Goal: Contribute content: Add original content to the website for others to see

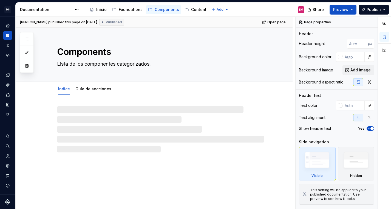
type textarea "*"
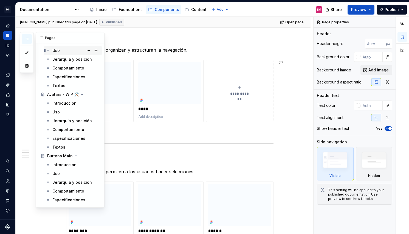
scroll to position [69, 0]
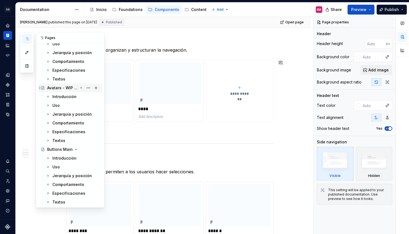
click at [63, 85] on div "Avatars - WIP 🛠️" at bounding box center [62, 87] width 31 height 5
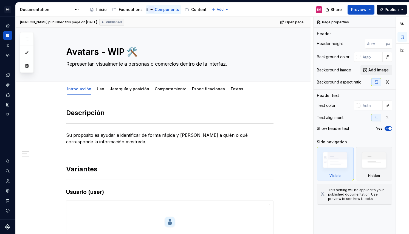
click at [152, 12] on button "Page tree" at bounding box center [151, 9] width 7 height 7
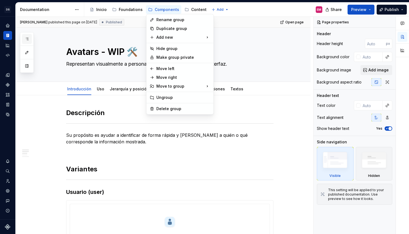
click at [27, 38] on div "Pages Add Accessibility guide for tree Page tree. Navigate the tree with the ar…" at bounding box center [27, 52] width 14 height 41
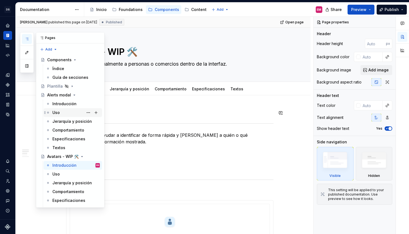
click at [64, 112] on div "Uso" at bounding box center [75, 113] width 47 height 8
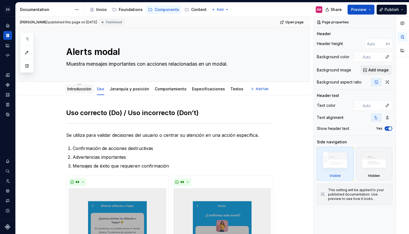
click at [74, 87] on link "Introducción" at bounding box center [79, 88] width 24 height 5
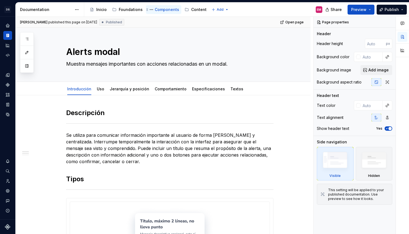
click at [156, 8] on div "Components" at bounding box center [167, 9] width 24 height 5
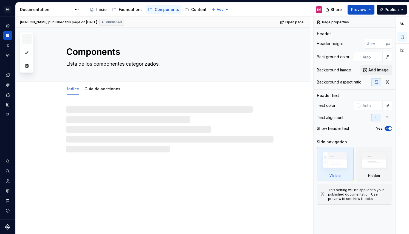
click at [28, 39] on icon "button" at bounding box center [27, 39] width 3 height 2
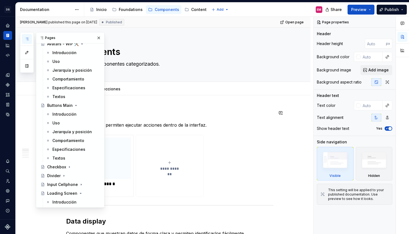
scroll to position [123, 0]
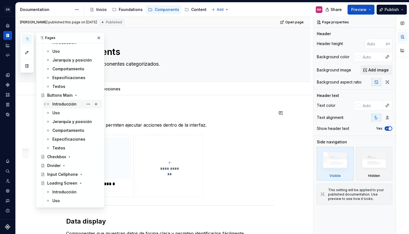
click at [64, 105] on div "Introducción" at bounding box center [64, 103] width 24 height 5
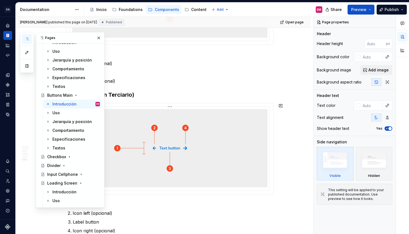
scroll to position [754, 0]
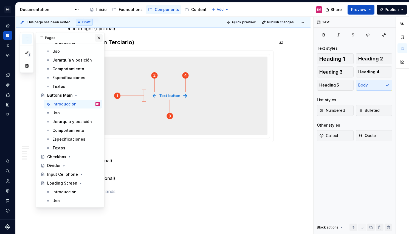
click at [99, 38] on button "button" at bounding box center [99, 38] width 8 height 8
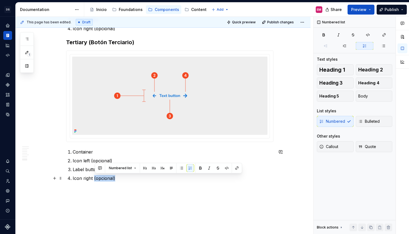
drag, startPoint x: 95, startPoint y: 177, endPoint x: 123, endPoint y: 179, distance: 28.8
click at [124, 179] on p "Icon right (opcional)" at bounding box center [173, 178] width 201 height 7
copy p "(opcional)"
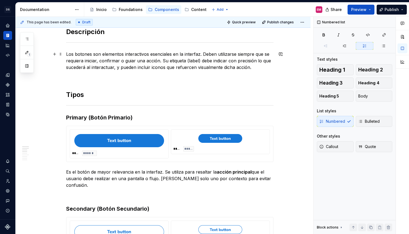
scroll to position [0, 0]
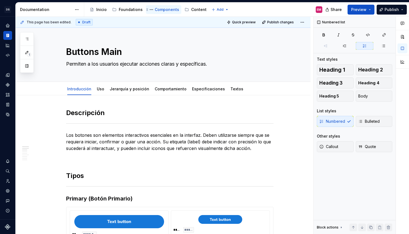
click at [159, 11] on div "Components" at bounding box center [167, 9] width 24 height 5
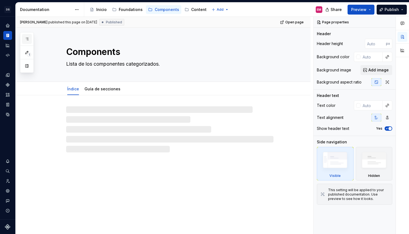
click at [23, 38] on button "button" at bounding box center [27, 39] width 10 height 10
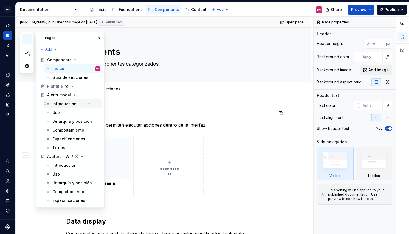
click at [57, 107] on div "Introducción" at bounding box center [75, 104] width 47 height 8
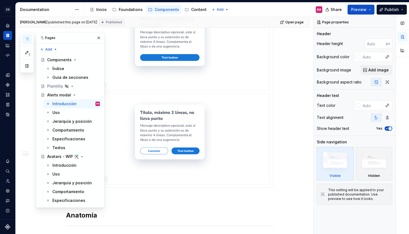
scroll to position [227, 0]
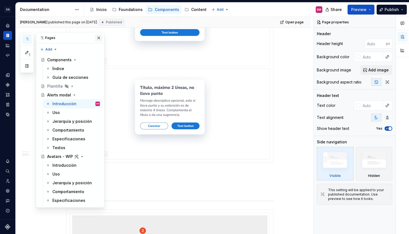
click at [100, 36] on button "button" at bounding box center [99, 38] width 8 height 8
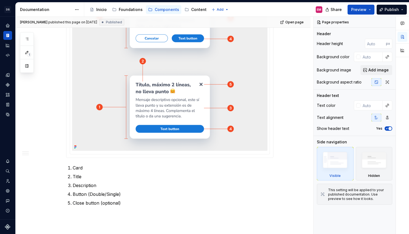
scroll to position [548, 0]
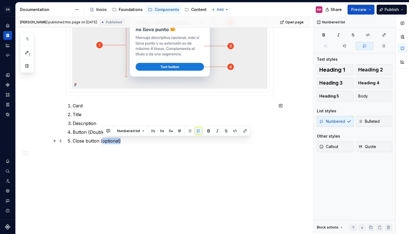
drag, startPoint x: 103, startPoint y: 141, endPoint x: 134, endPoint y: 140, distance: 31.0
click at [134, 140] on p "Close button (optional)" at bounding box center [173, 140] width 201 height 7
paste div
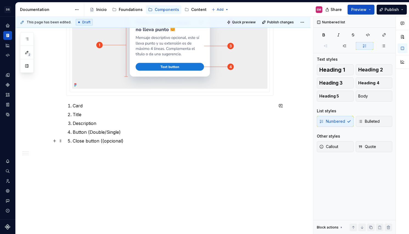
type textarea "*"
click at [104, 141] on p "Close button ((opcional)" at bounding box center [173, 140] width 201 height 7
click at [126, 152] on p at bounding box center [169, 154] width 207 height 7
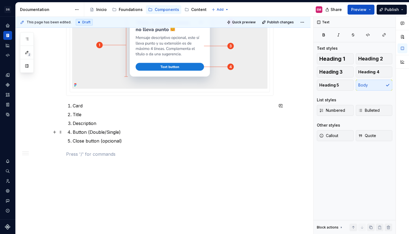
click at [91, 132] on p "Button (Double/Single)" at bounding box center [173, 132] width 201 height 7
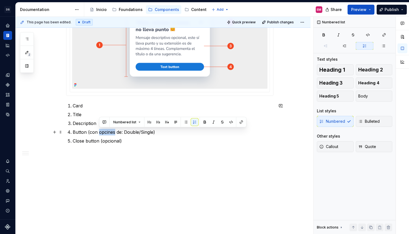
drag, startPoint x: 116, startPoint y: 132, endPoint x: 100, endPoint y: 131, distance: 16.3
click at [100, 131] on p "Button (con opcines de: Double/Single)" at bounding box center [173, 132] width 201 height 7
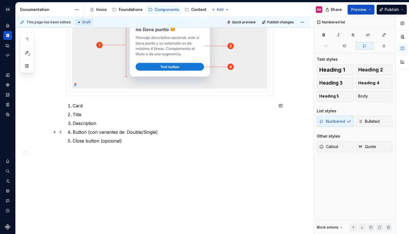
click at [144, 132] on p "Button (con variantes de: Double/Single)" at bounding box center [173, 132] width 201 height 7
click at [385, 12] on button "Publish" at bounding box center [392, 10] width 30 height 10
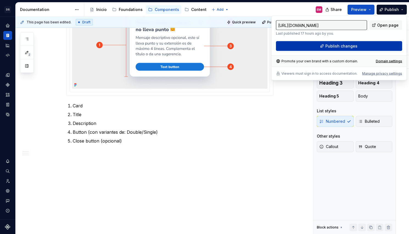
click at [327, 44] on span "Publish changes" at bounding box center [341, 45] width 32 height 5
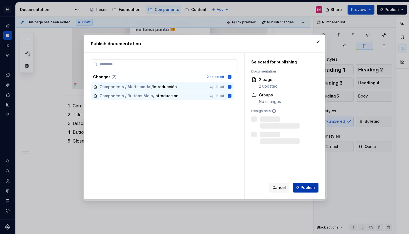
click at [302, 189] on span "Publish" at bounding box center [308, 187] width 14 height 5
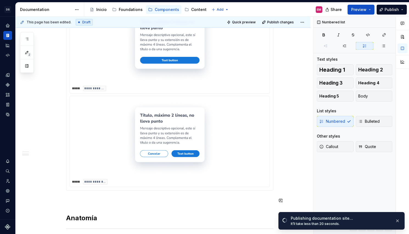
scroll to position [133, 0]
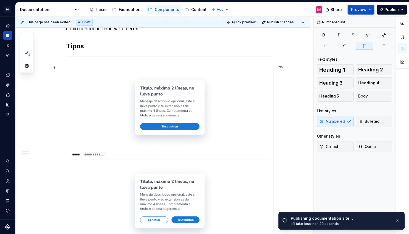
click at [125, 105] on div at bounding box center [169, 111] width 195 height 80
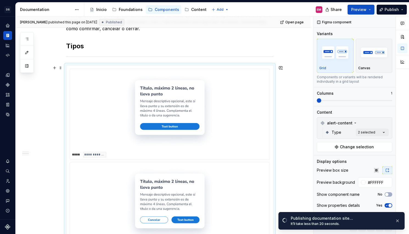
scroll to position [133, 0]
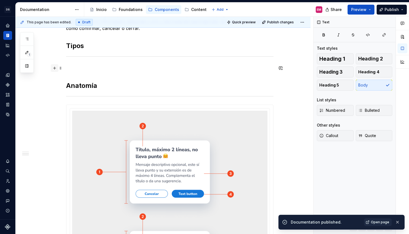
click at [58, 69] on button "button" at bounding box center [55, 68] width 8 height 8
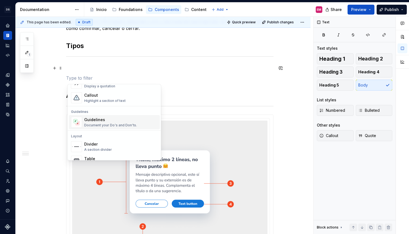
type textarea "*"
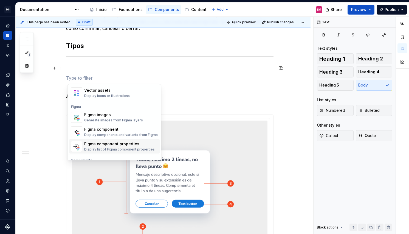
scroll to position [505, 0]
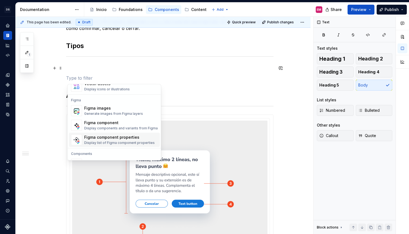
click at [95, 142] on div "Display list of Figma component properties" at bounding box center [119, 142] width 70 height 4
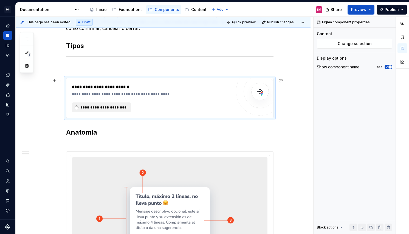
click at [96, 108] on span "**********" at bounding box center [103, 106] width 47 height 5
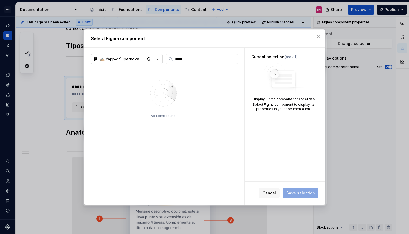
click at [156, 60] on icon "button" at bounding box center [157, 58] width 5 height 5
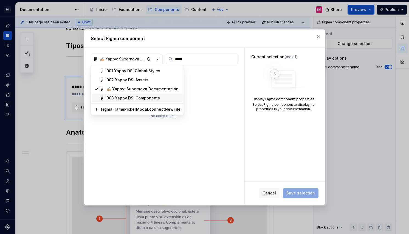
click at [147, 96] on div "003 Yappy DS: Components" at bounding box center [132, 97] width 53 height 5
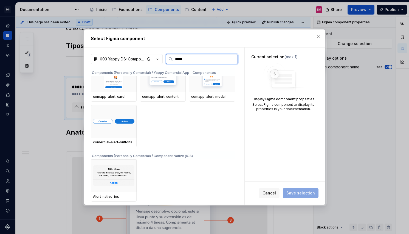
scroll to position [0, 0]
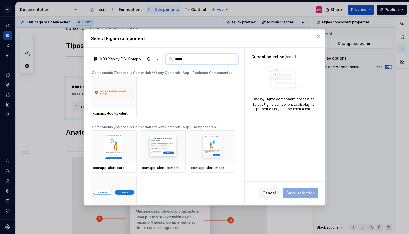
type input "****"
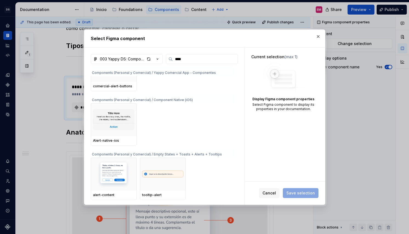
scroll to position [168, 0]
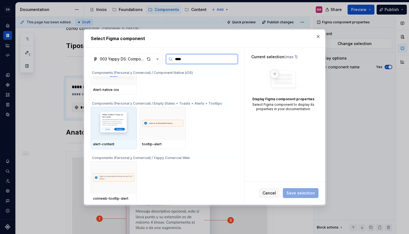
click at [118, 127] on img at bounding box center [113, 123] width 41 height 29
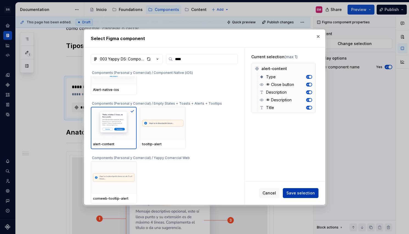
click at [296, 192] on span "Save selection" at bounding box center [300, 192] width 29 height 5
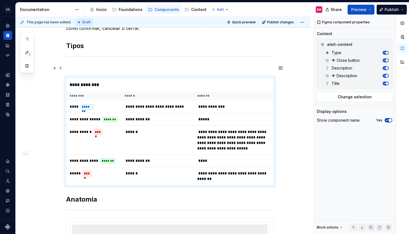
click at [70, 68] on p at bounding box center [169, 68] width 207 height 7
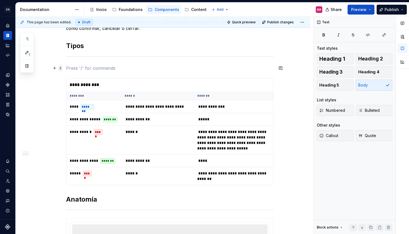
click at [60, 69] on span at bounding box center [60, 68] width 4 height 8
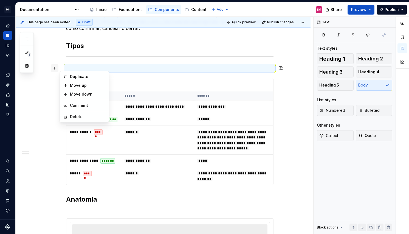
click at [56, 69] on button "button" at bounding box center [55, 68] width 8 height 8
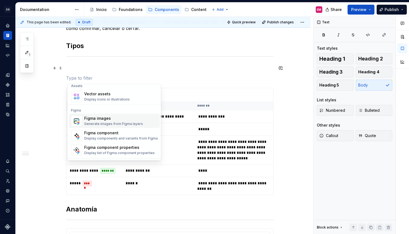
scroll to position [508, 0]
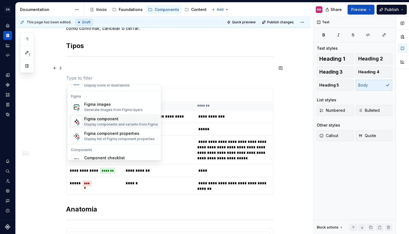
click at [94, 123] on div "Display components and variants from Figma" at bounding box center [121, 124] width 74 height 4
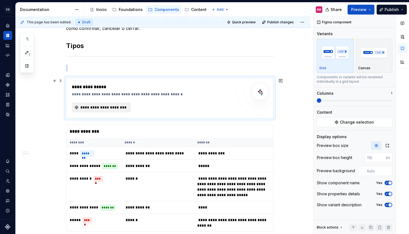
click at [105, 106] on span "**********" at bounding box center [103, 106] width 47 height 5
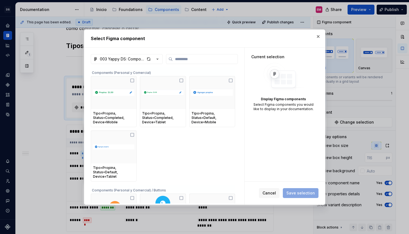
type textarea "*"
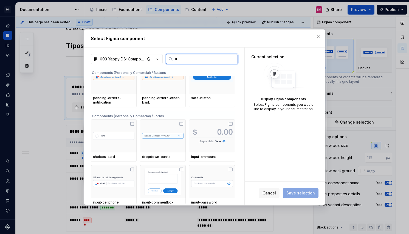
scroll to position [0, 0]
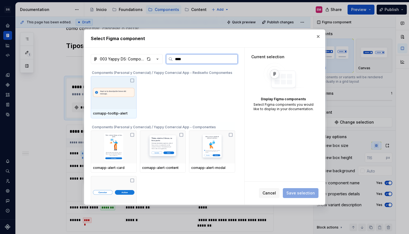
type input "*****"
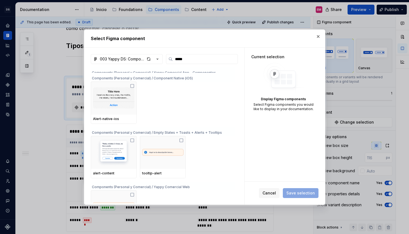
scroll to position [154, 0]
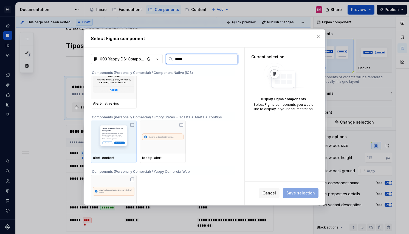
click at [125, 145] on img at bounding box center [113, 137] width 41 height 29
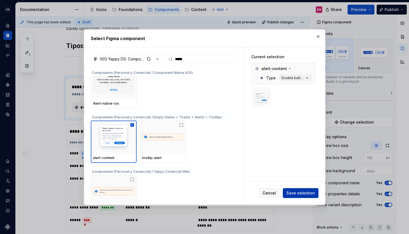
click at [292, 195] on button "Save selection" at bounding box center [301, 193] width 36 height 10
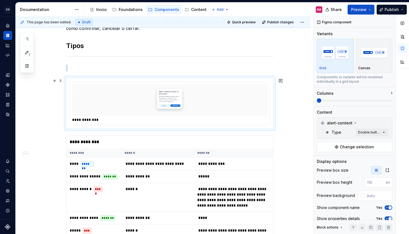
click at [241, 113] on div at bounding box center [169, 100] width 195 height 32
click at [375, 69] on div "Canvas" at bounding box center [374, 68] width 32 height 4
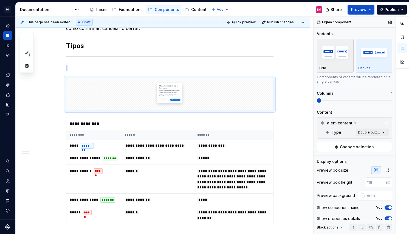
click at [341, 67] on div "Grid" at bounding box center [335, 68] width 32 height 4
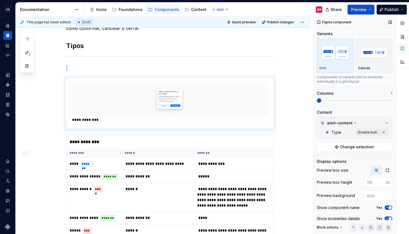
click at [331, 101] on span at bounding box center [354, 100] width 75 height 1
click at [326, 101] on span at bounding box center [354, 100] width 75 height 4
click at [387, 171] on icon "button" at bounding box center [387, 170] width 4 height 4
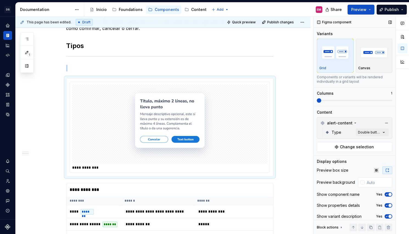
scroll to position [4, 0]
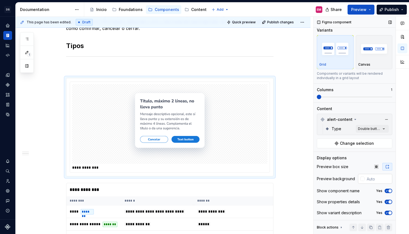
click at [361, 178] on div at bounding box center [362, 178] width 4 height 4
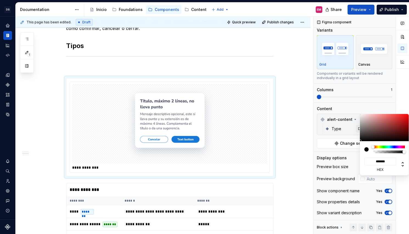
type input "#796262"
type input "*******"
type input "#8E8989"
type input "*******"
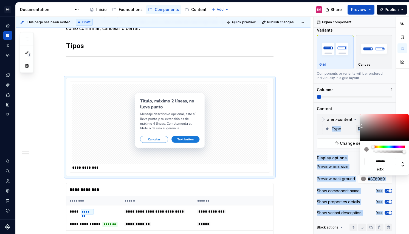
type input "#E0E0E0"
type input "*******"
type input "#FFFFFF"
type input "*******"
drag, startPoint x: 369, startPoint y: 128, endPoint x: 340, endPoint y: 100, distance: 40.2
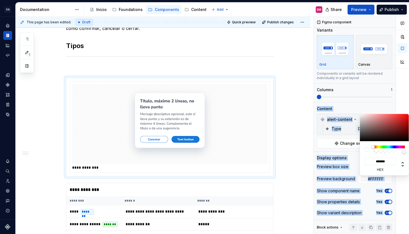
click at [340, 100] on body "DS Yappy EM Design system data Documentation Accessibility guide for tree Page …" at bounding box center [204, 117] width 409 height 234
type input "#9D8C8C"
type input "*******"
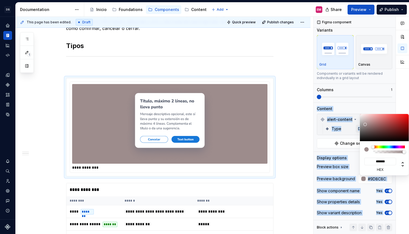
type input "#A08F8F"
type input "*******"
type input "#AA9C9C"
type input "*******"
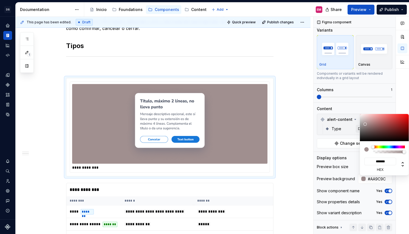
type input "#B9AAAA"
type input "*******"
type input "#D6CBCB"
type input "*******"
type input "#E3DBDB"
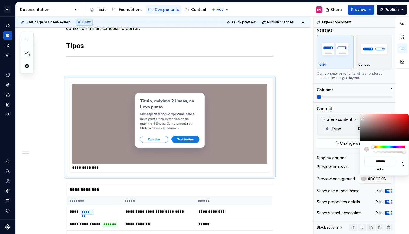
type input "*******"
type input "#F7F7F7"
type input "*******"
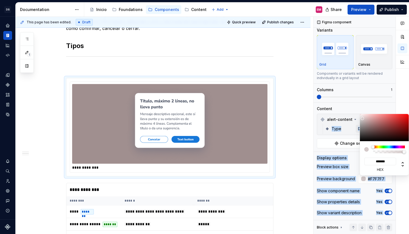
type input "#FFFFFF"
type input "*******"
drag, startPoint x: 364, startPoint y: 123, endPoint x: 352, endPoint y: 104, distance: 22.2
click at [352, 104] on body "DS Yappy EM Design system data Documentation Accessibility guide for tree Page …" at bounding box center [204, 117] width 409 height 234
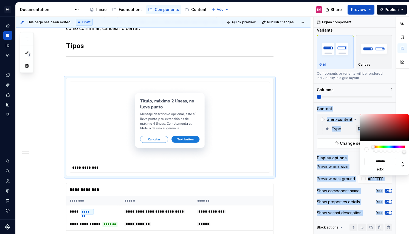
click at [340, 159] on div "Comments Open comments No comments yet Select ‘Comment’ from the block context …" at bounding box center [360, 125] width 95 height 217
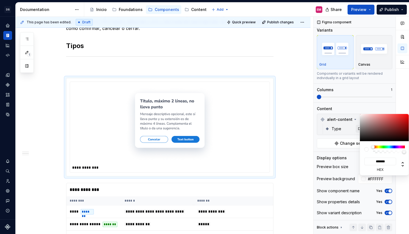
click at [340, 162] on div "Comments Open comments No comments yet Select ‘Comment’ from the block context …" at bounding box center [360, 125] width 95 height 217
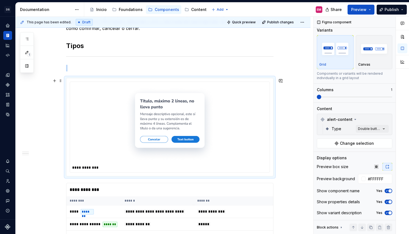
click at [249, 137] on div at bounding box center [169, 124] width 195 height 80
click at [375, 130] on div "Comments Open comments No comments yet Select ‘Comment’ from the block context …" at bounding box center [360, 125] width 95 height 217
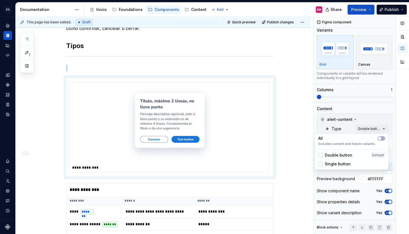
click at [336, 156] on span "Double button" at bounding box center [338, 154] width 27 height 5
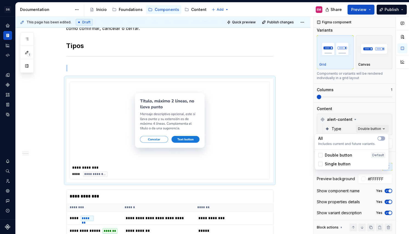
click at [336, 162] on span "Single button" at bounding box center [338, 163] width 26 height 5
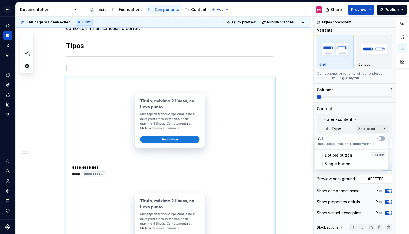
click at [166, 168] on html "DS Yappy EM Design system data Documentation Accessibility guide for tree Page …" at bounding box center [204, 117] width 409 height 234
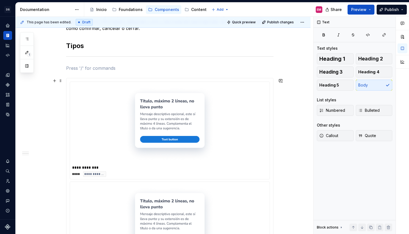
scroll to position [160, 0]
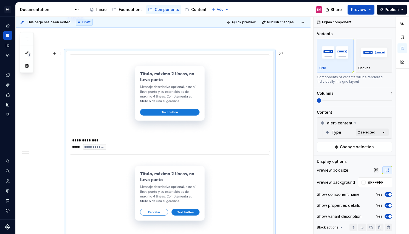
click at [156, 120] on body "DS Yappy EM Design system data Documentation Accessibility guide for tree Page …" at bounding box center [204, 117] width 409 height 234
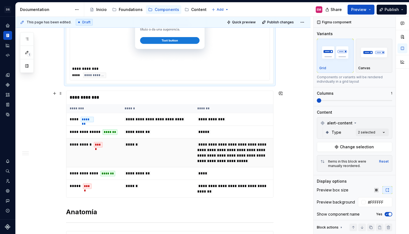
scroll to position [348, 0]
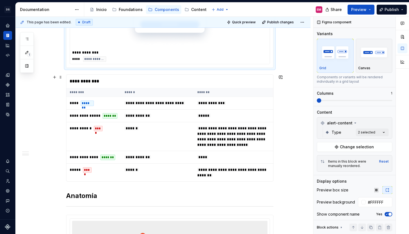
click at [89, 96] on th "********" at bounding box center [93, 92] width 55 height 9
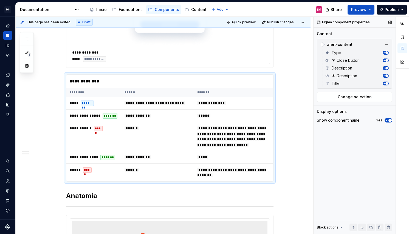
click at [385, 83] on icon "button" at bounding box center [384, 83] width 3 height 3
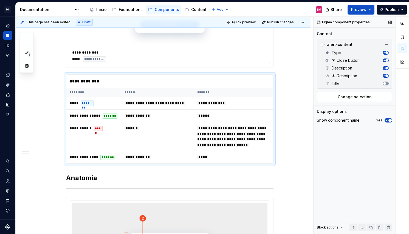
click at [385, 83] on span "button" at bounding box center [384, 83] width 3 height 3
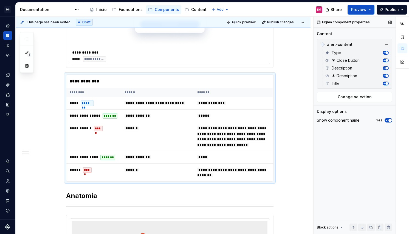
click at [385, 83] on icon "button" at bounding box center [384, 83] width 3 height 3
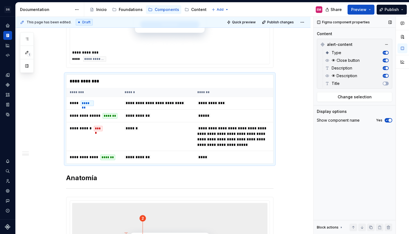
click at [385, 68] on span "button" at bounding box center [386, 68] width 3 height 3
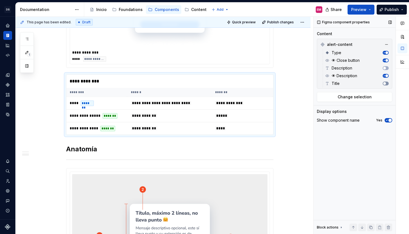
click at [385, 84] on span "button" at bounding box center [384, 83] width 3 height 3
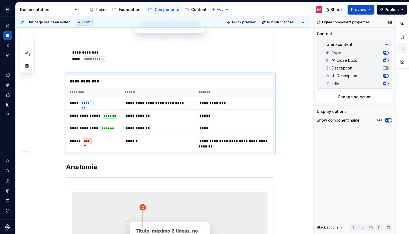
click at [384, 69] on span "button" at bounding box center [384, 68] width 3 height 3
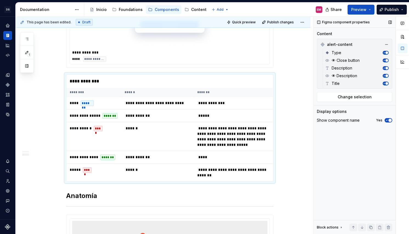
click at [384, 69] on icon "button" at bounding box center [384, 68] width 3 height 3
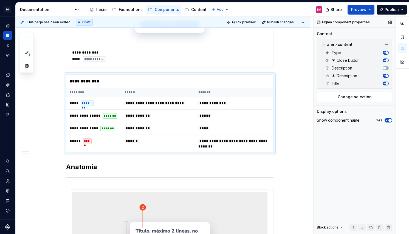
click at [384, 77] on button "button" at bounding box center [386, 76] width 6 height 4
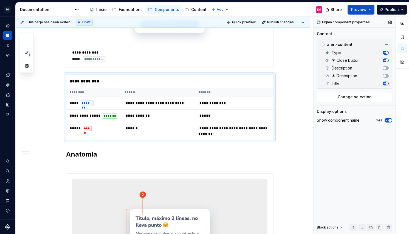
click at [384, 84] on icon "button" at bounding box center [384, 83] width 3 height 3
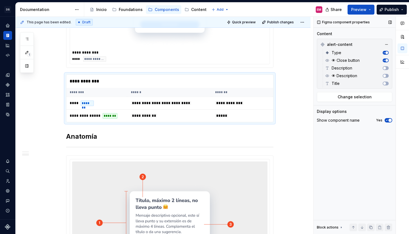
click at [385, 61] on icon "button" at bounding box center [384, 60] width 3 height 3
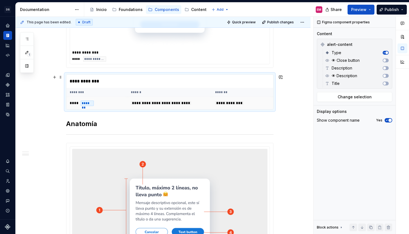
click at [126, 106] on td "**** *******" at bounding box center [96, 103] width 61 height 13
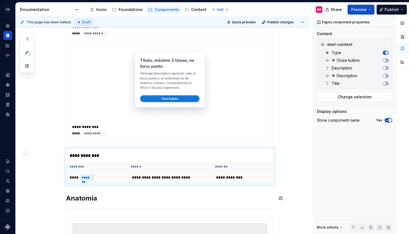
scroll to position [282, 0]
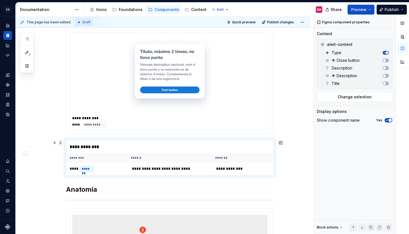
click at [62, 142] on span at bounding box center [60, 143] width 4 height 8
click at [79, 193] on div "Delete" at bounding box center [88, 190] width 36 height 5
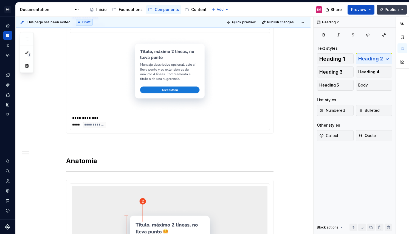
click at [391, 9] on button "Publish" at bounding box center [392, 10] width 30 height 10
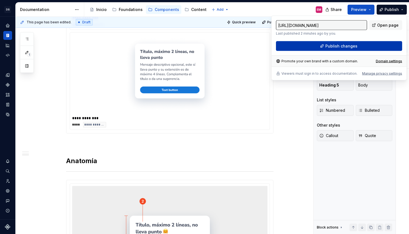
click at [333, 45] on span "Publish changes" at bounding box center [341, 45] width 32 height 5
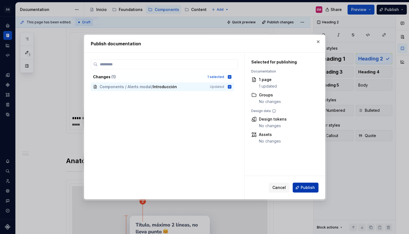
click at [309, 183] on button "Publish" at bounding box center [306, 187] width 26 height 10
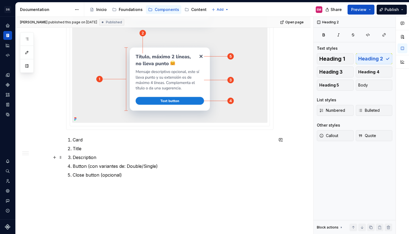
scroll to position [575, 0]
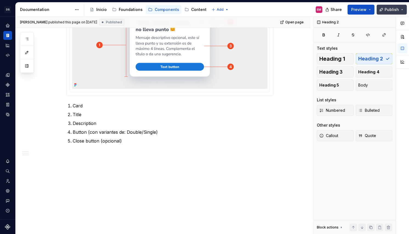
click at [386, 8] on span "Publish" at bounding box center [392, 9] width 14 height 5
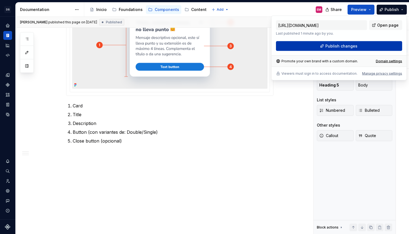
click at [341, 47] on span "Publish changes" at bounding box center [341, 45] width 32 height 5
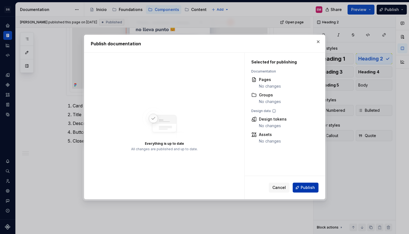
click at [304, 187] on span "Publish" at bounding box center [308, 187] width 14 height 5
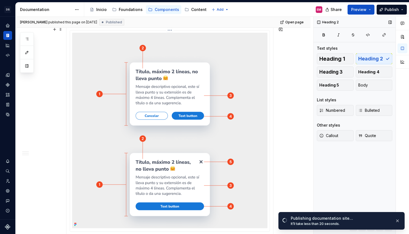
scroll to position [423, 0]
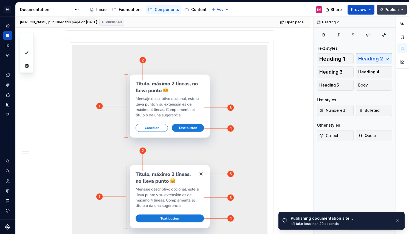
click at [383, 8] on button "Publish" at bounding box center [392, 10] width 30 height 10
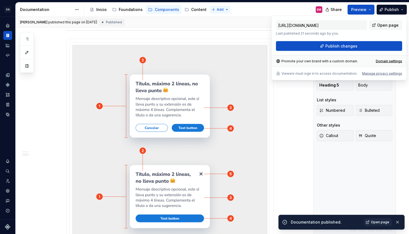
type textarea "*"
